Goal: Communication & Community: Answer question/provide support

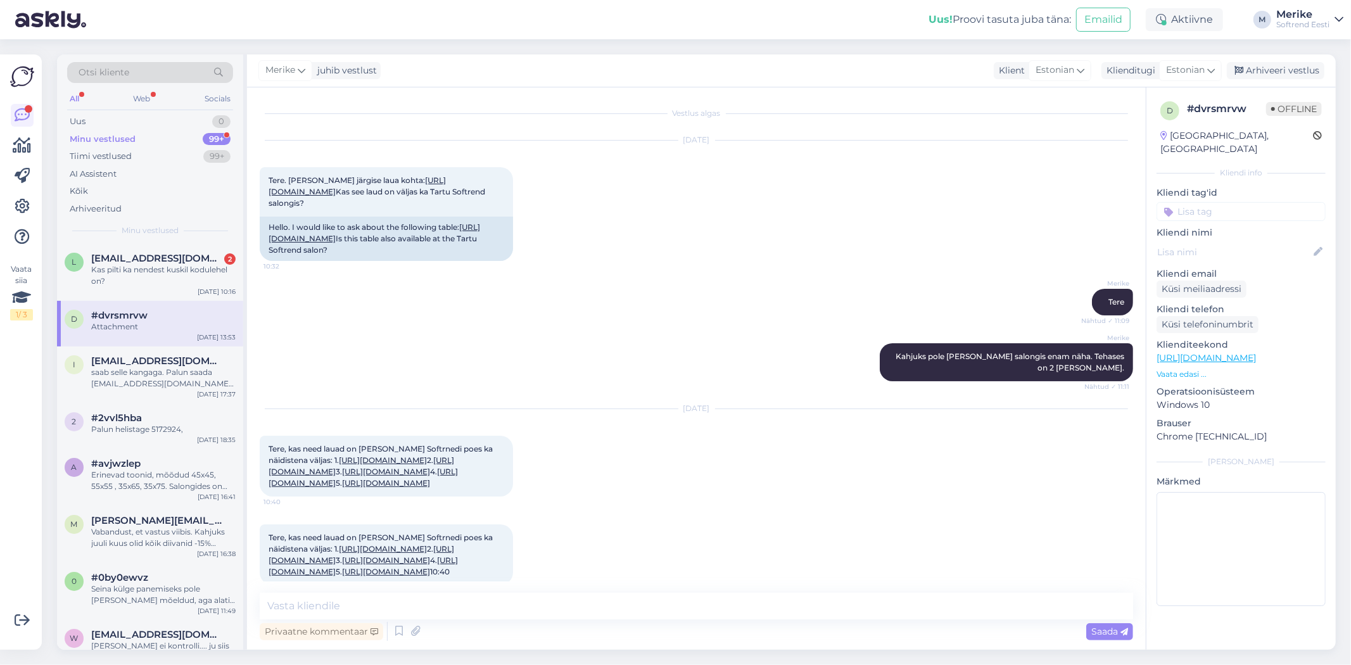
scroll to position [578, 0]
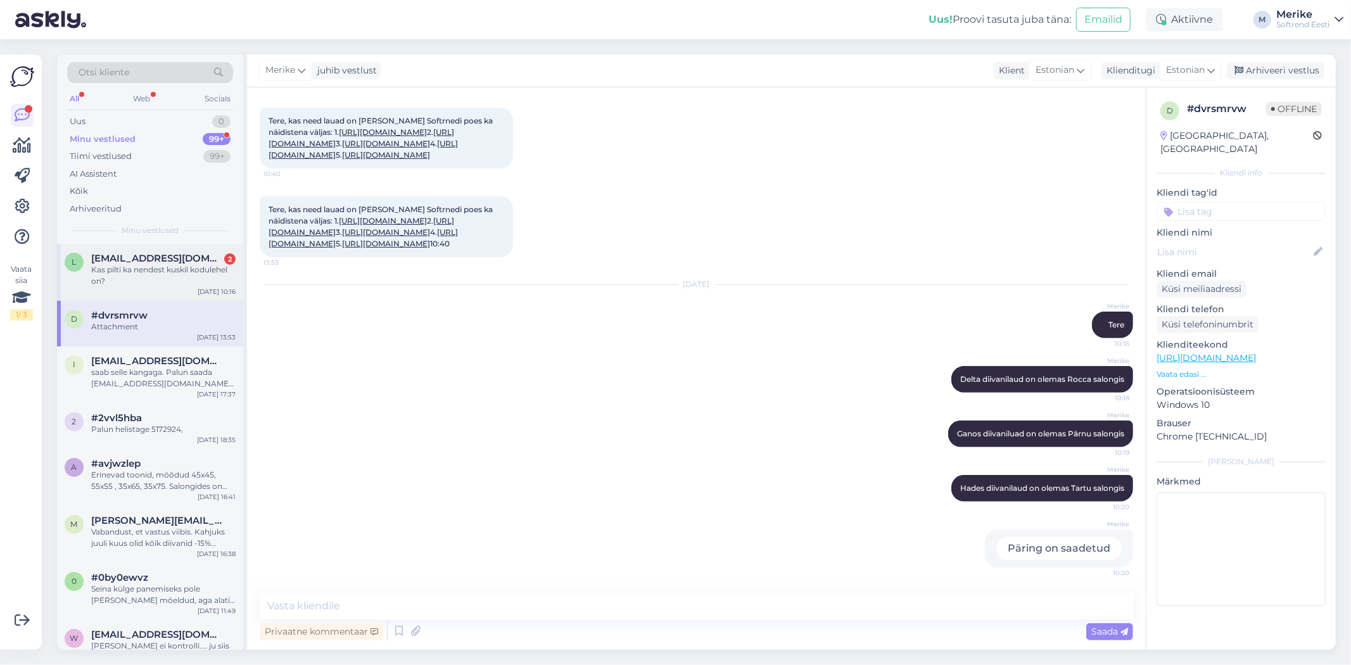
click at [170, 256] on div "[EMAIL_ADDRESS][DOMAIN_NAME] 2" at bounding box center [163, 258] width 144 height 11
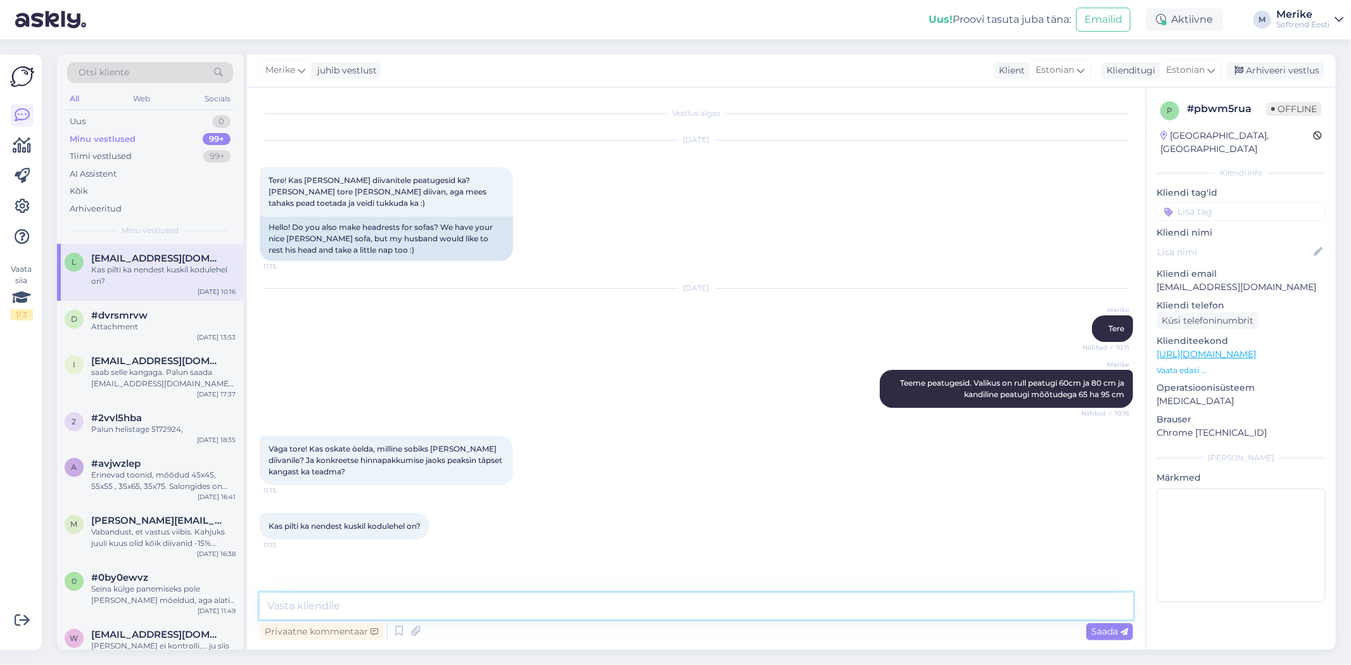
click at [303, 603] on textarea at bounding box center [696, 606] width 873 height 27
type textarea "k"
type textarea "K"
type textarea "Mis kangaga on tehtud kodus olev diivan ? saadan meilile siis pakkumise ja pild…"
click at [1118, 631] on span "Saada" at bounding box center [1109, 631] width 37 height 11
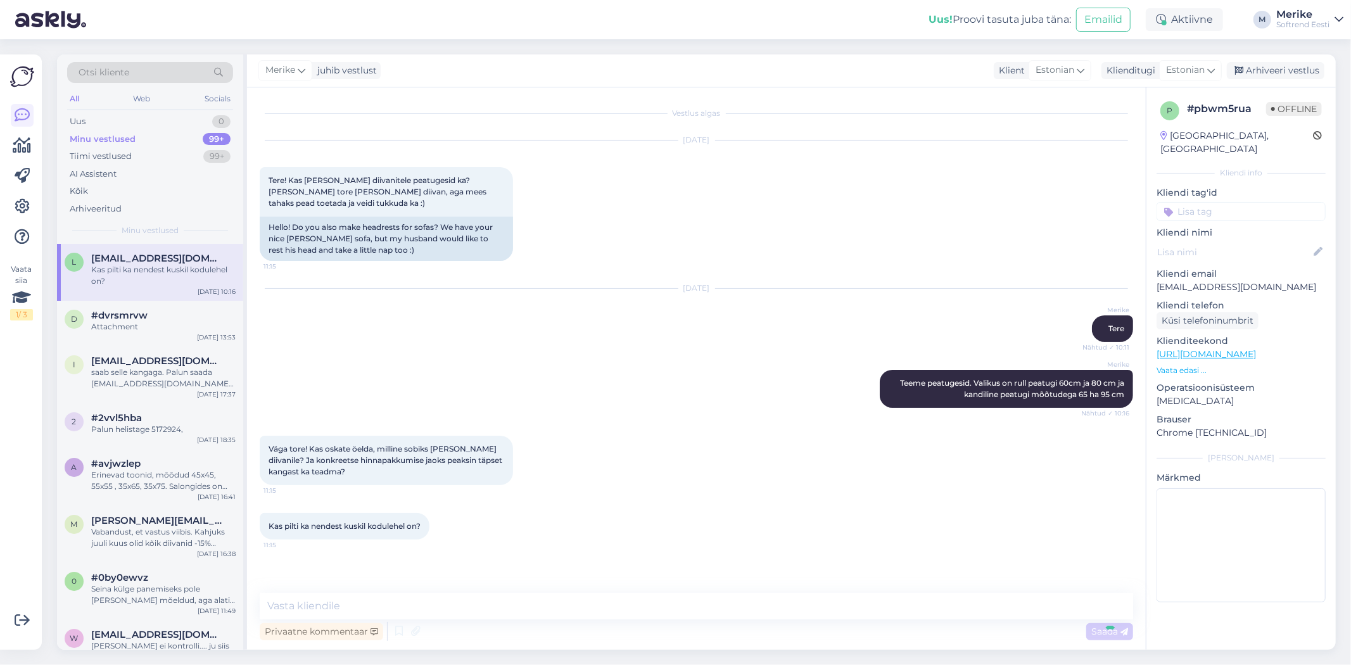
scroll to position [38, 0]
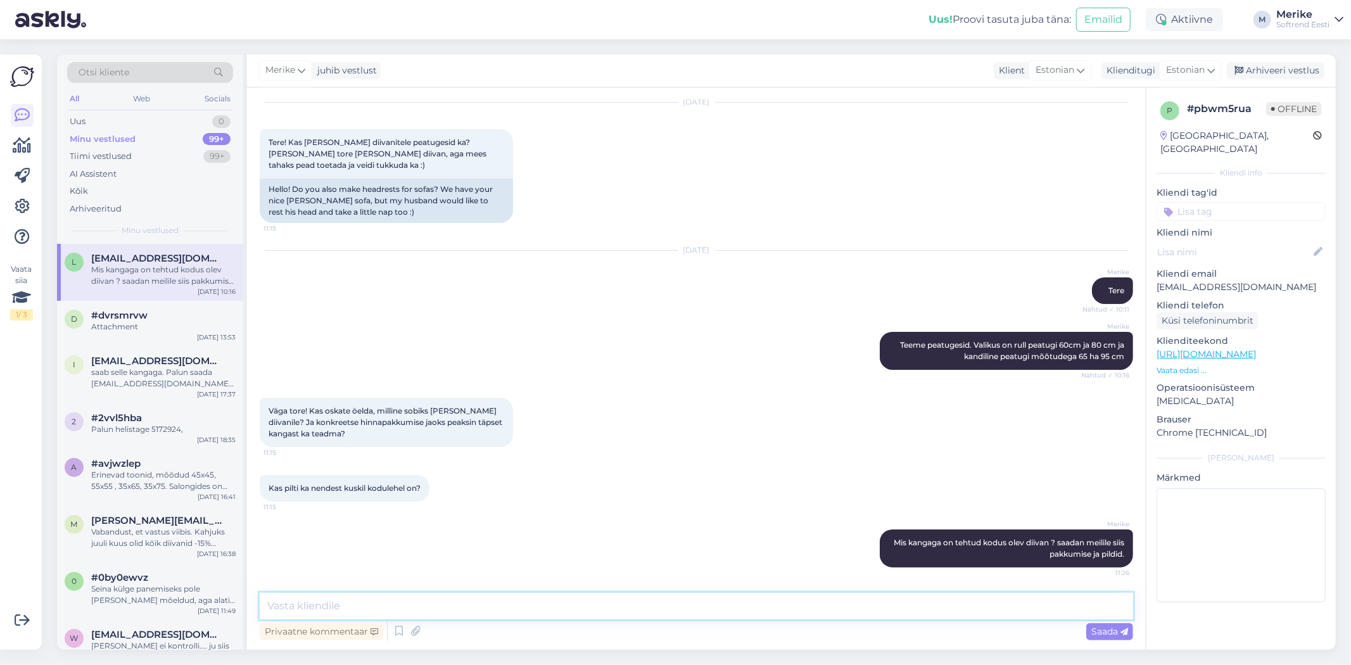
click at [279, 612] on textarea at bounding box center [696, 606] width 873 height 27
type textarea "V"
click at [583, 606] on textarea "Ja mis mudel on. [PERSON_NAME] nimele on ostetud, ehk keian süsteemist" at bounding box center [696, 606] width 873 height 27
type textarea "Ja mis mudel on. [PERSON_NAME] nimele on ostetud, ehk leian süsteemist"
click at [1108, 635] on span "Saada" at bounding box center [1109, 631] width 37 height 11
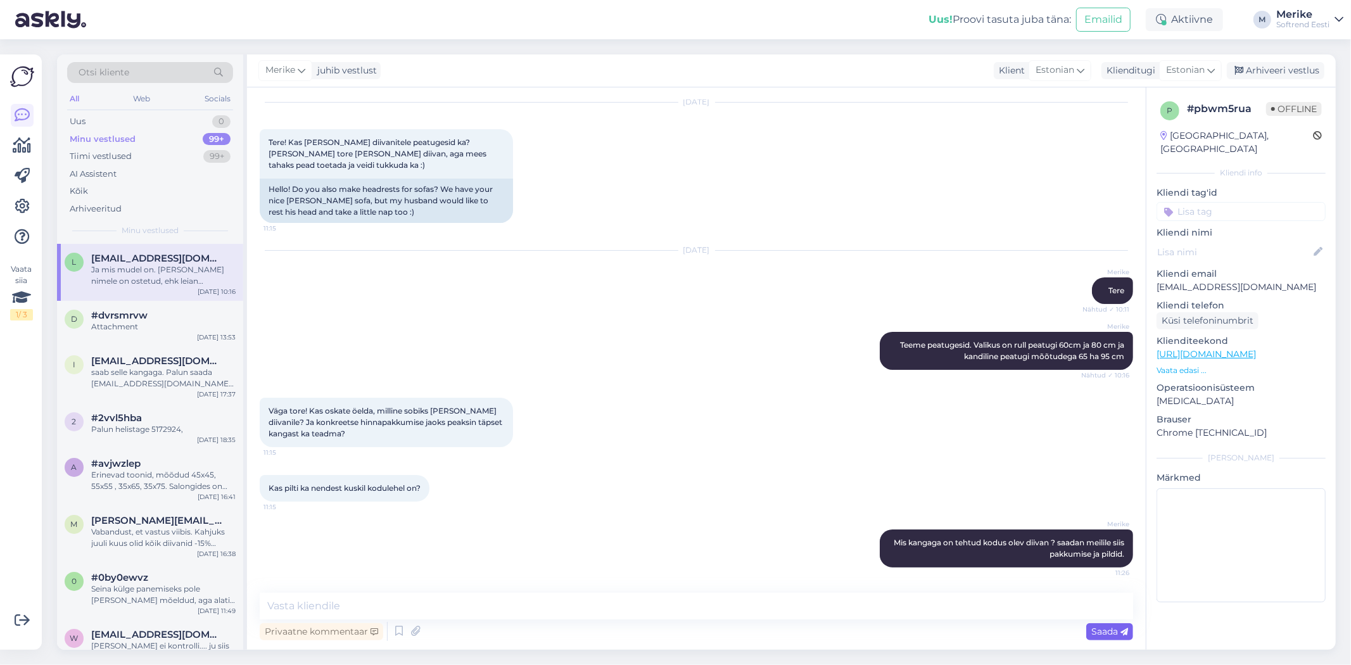
scroll to position [103, 0]
